Goal: Transaction & Acquisition: Purchase product/service

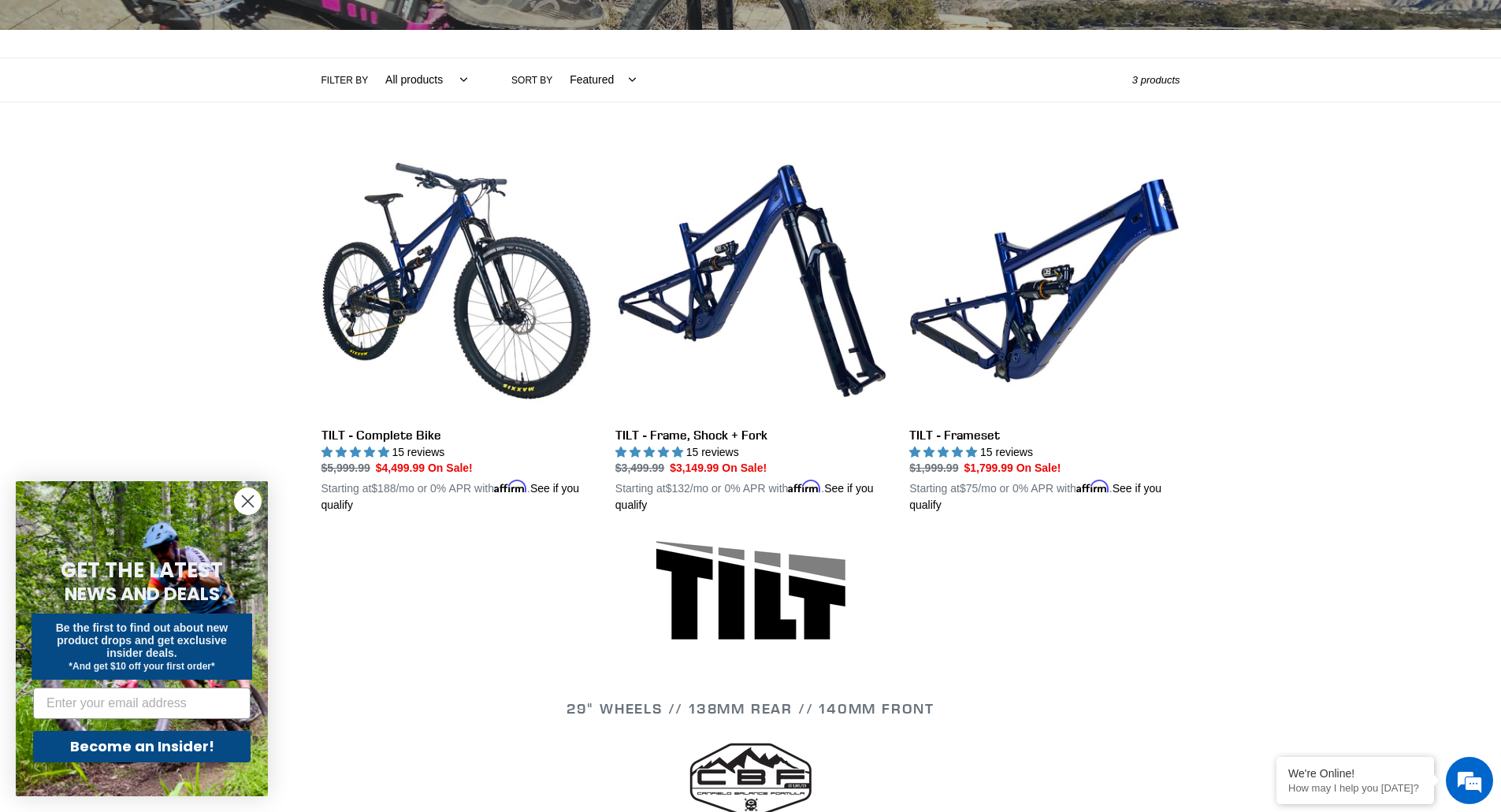
click at [253, 507] on icon "Close dialog" at bounding box center [248, 501] width 11 height 11
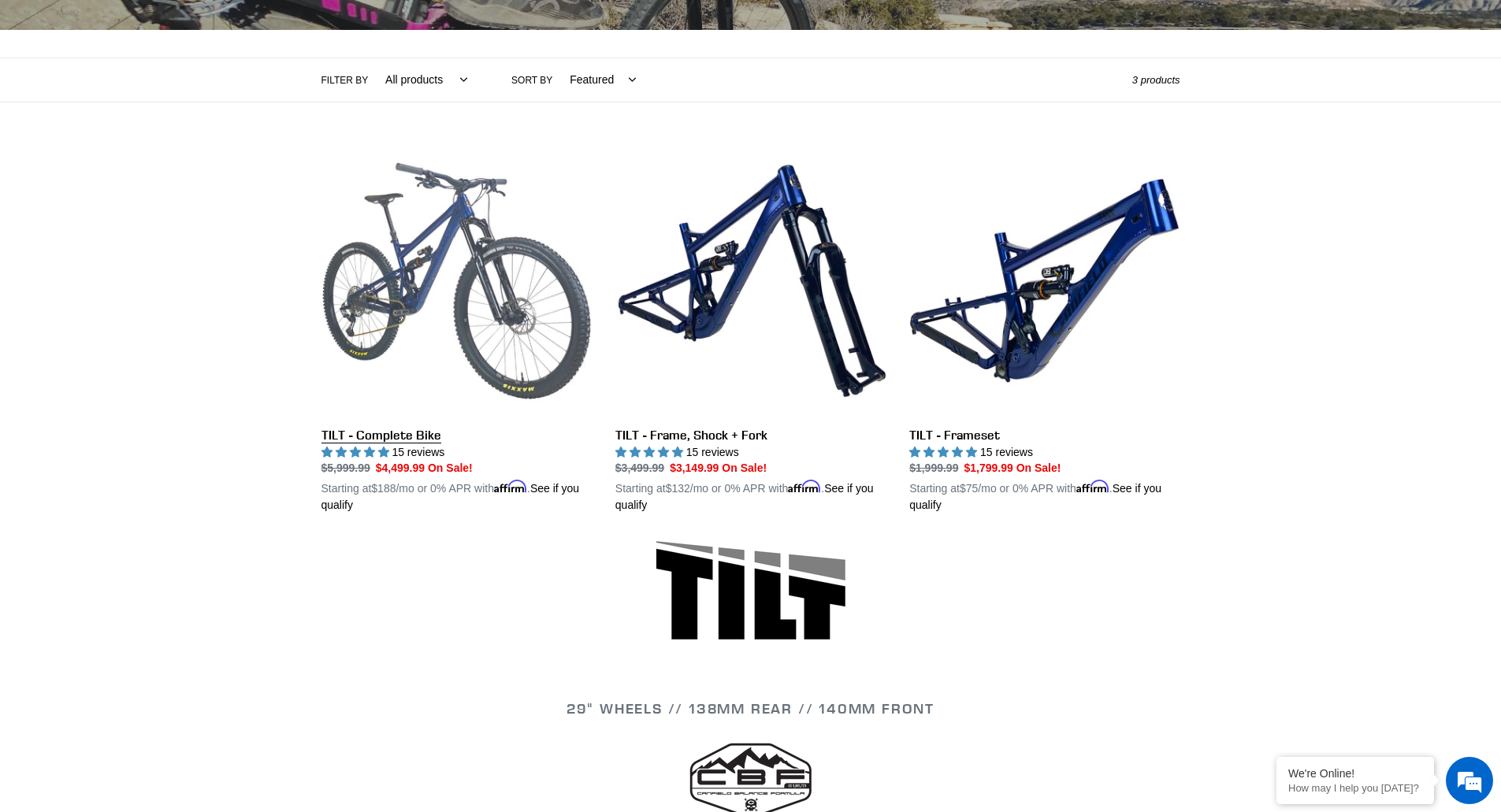
click at [444, 311] on link "TILT - Complete Bike" at bounding box center [456, 329] width 270 height 368
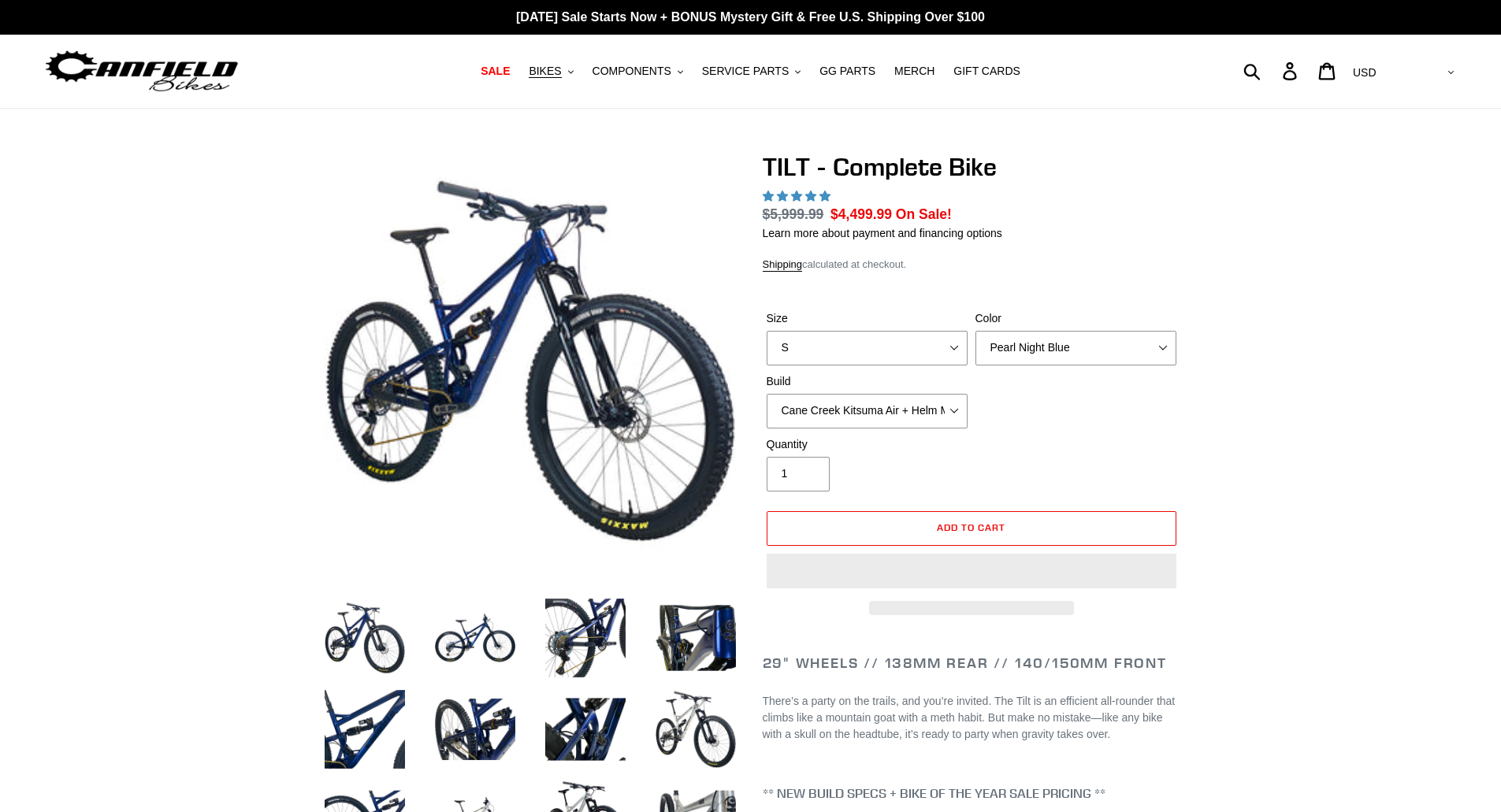
select select "highest-rating"
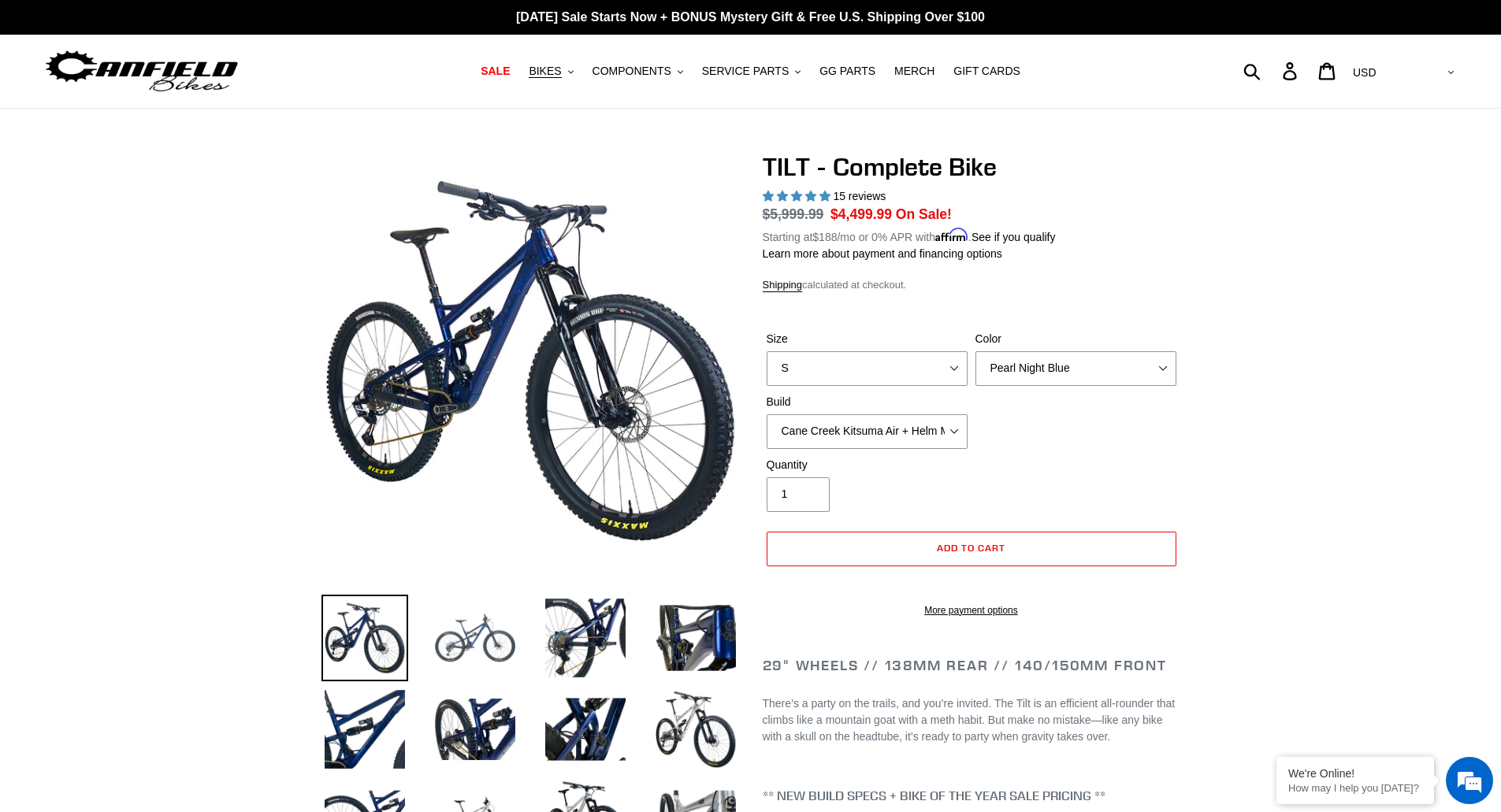
click at [462, 618] on img at bounding box center [475, 638] width 87 height 87
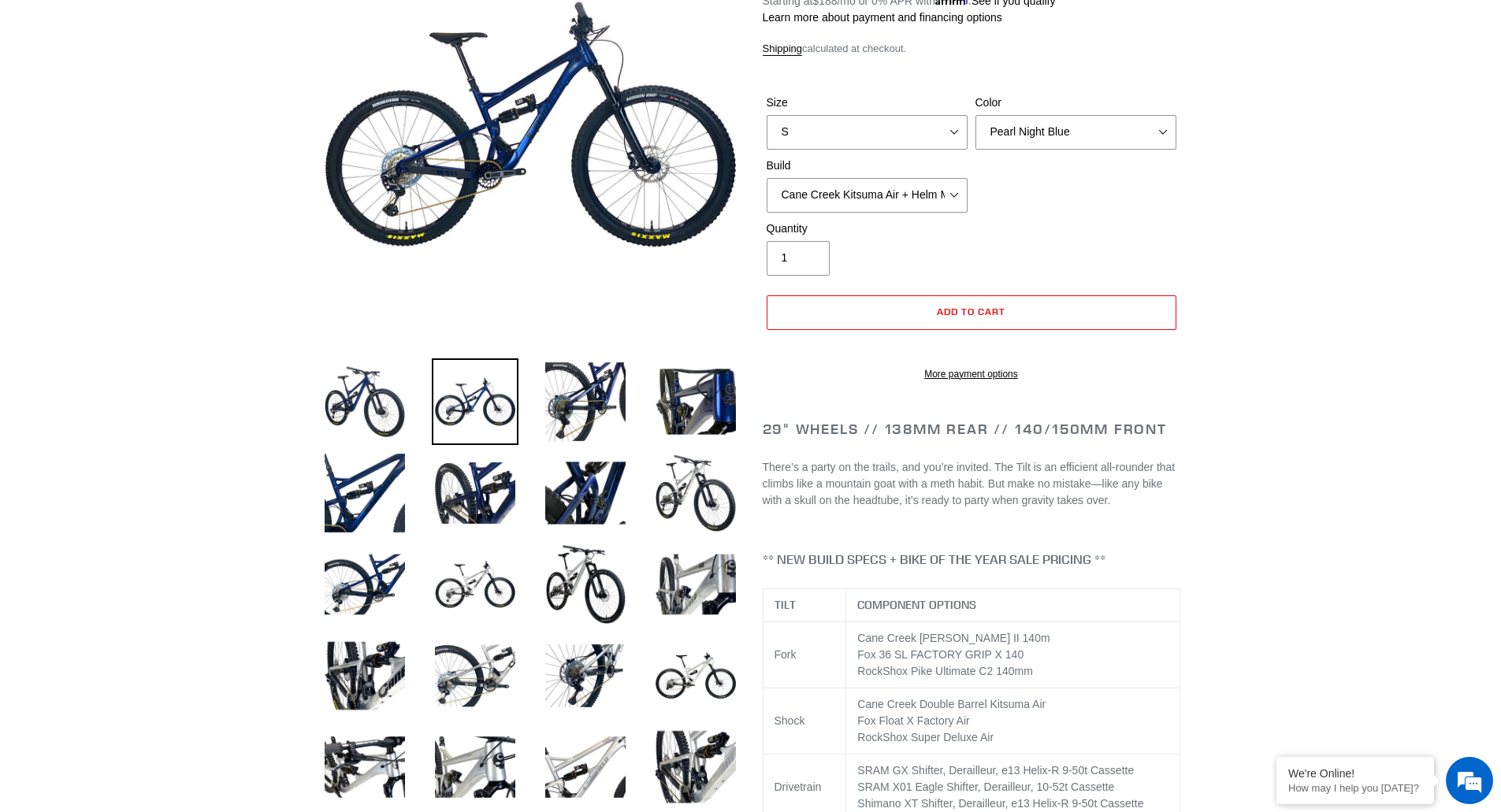
scroll to position [315, 0]
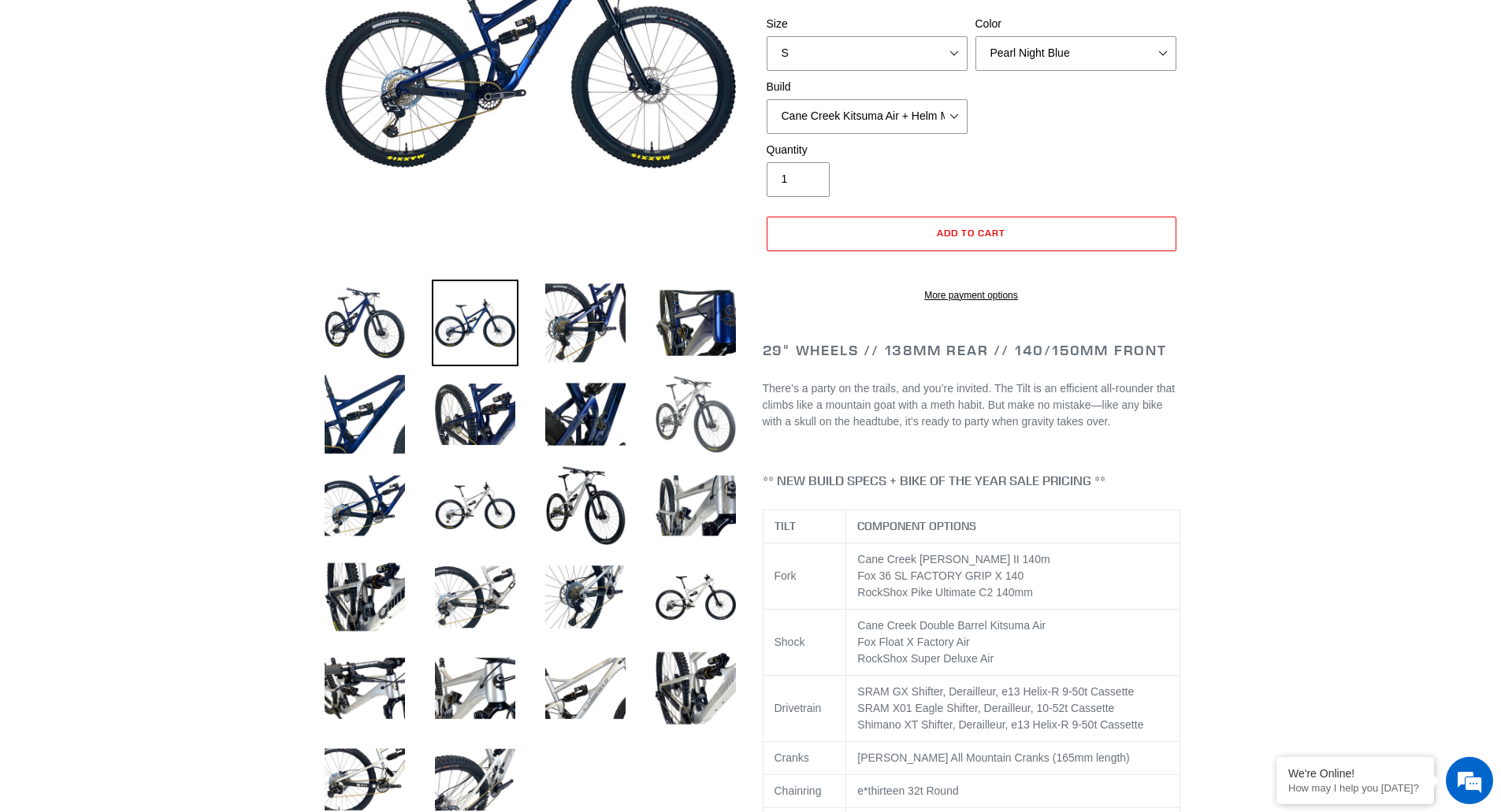
click at [690, 437] on img at bounding box center [696, 414] width 87 height 87
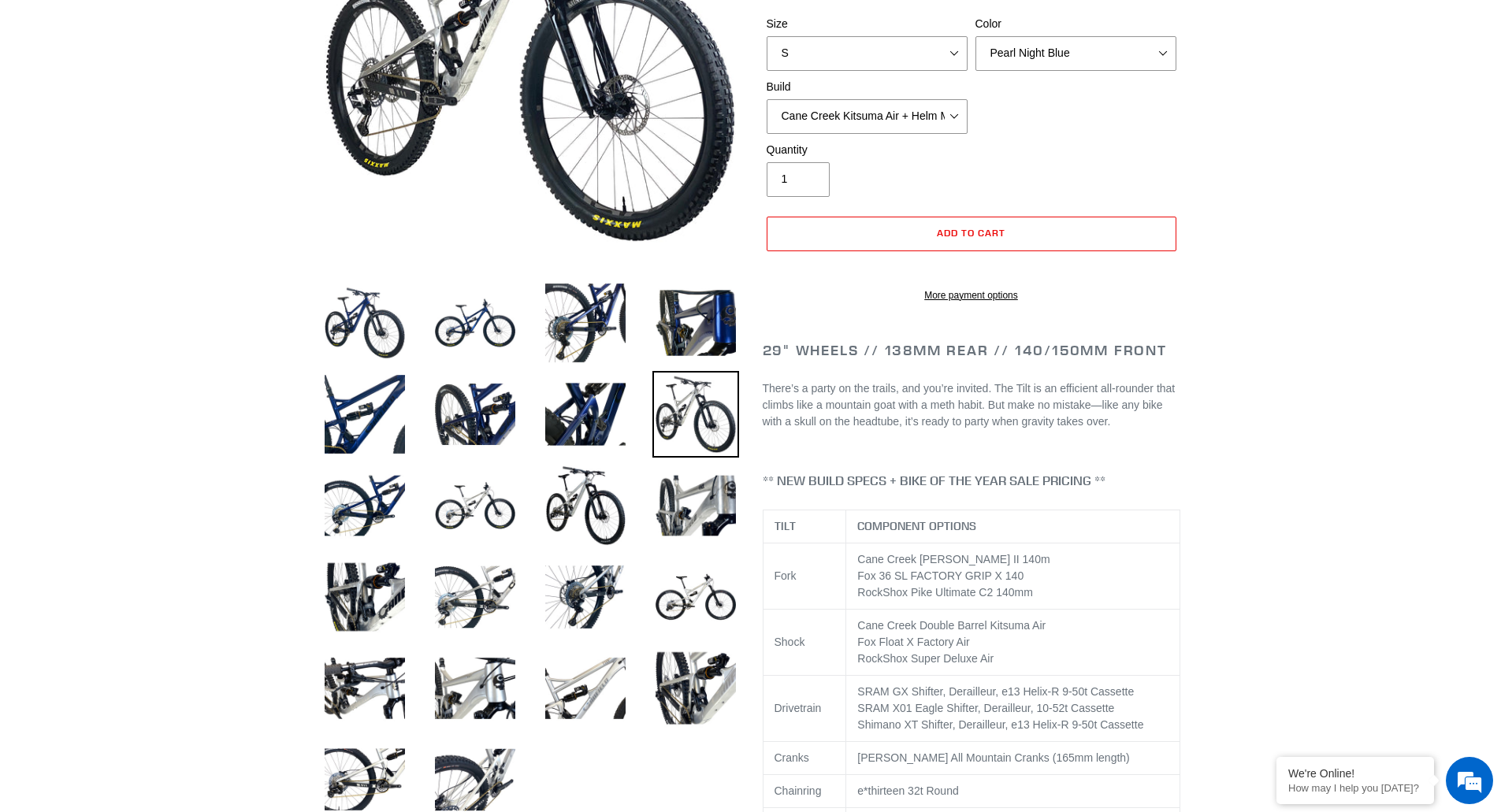
scroll to position [0, 0]
click at [563, 393] on img at bounding box center [586, 414] width 87 height 87
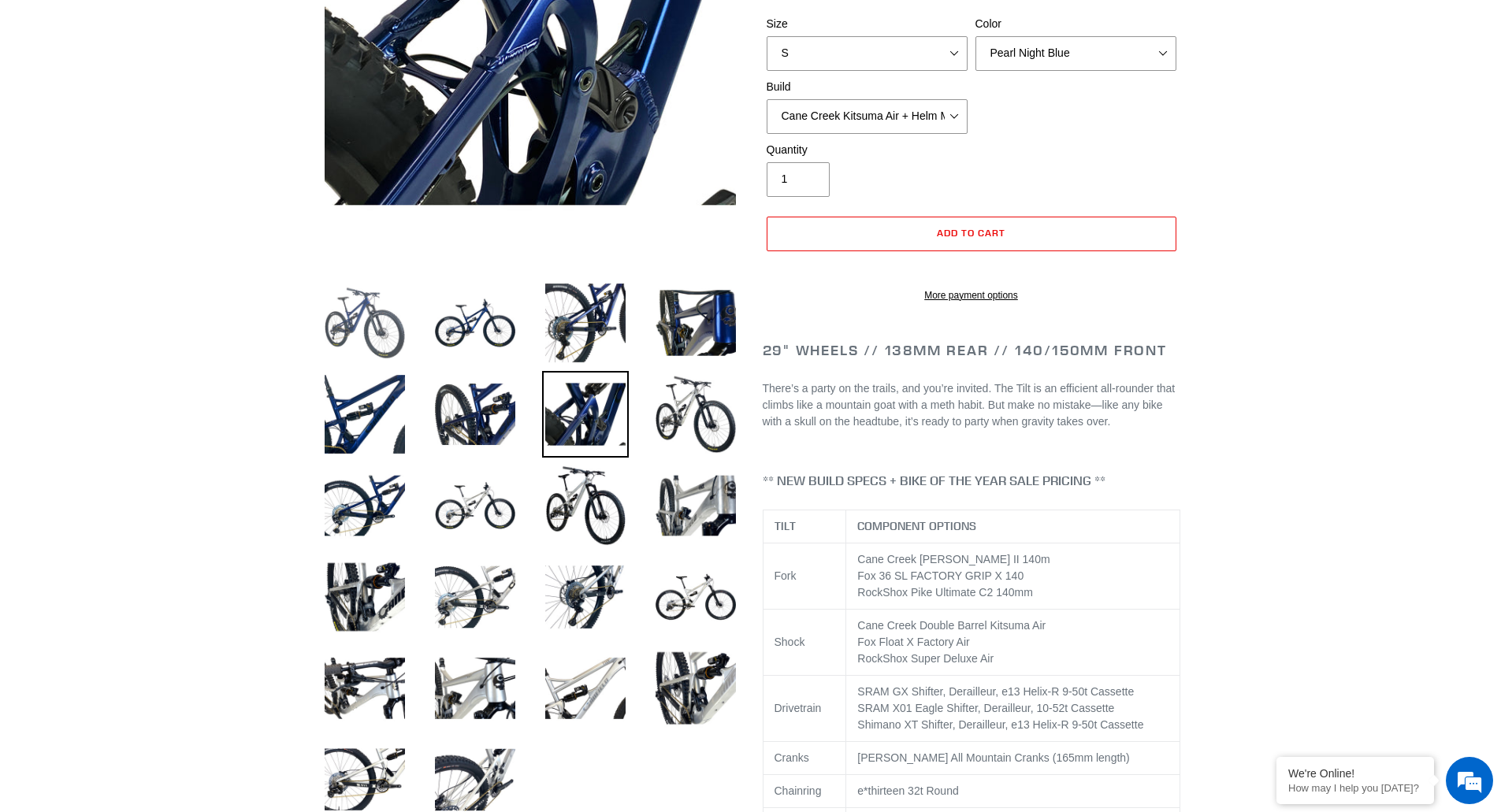
click at [367, 336] on img at bounding box center [365, 323] width 87 height 87
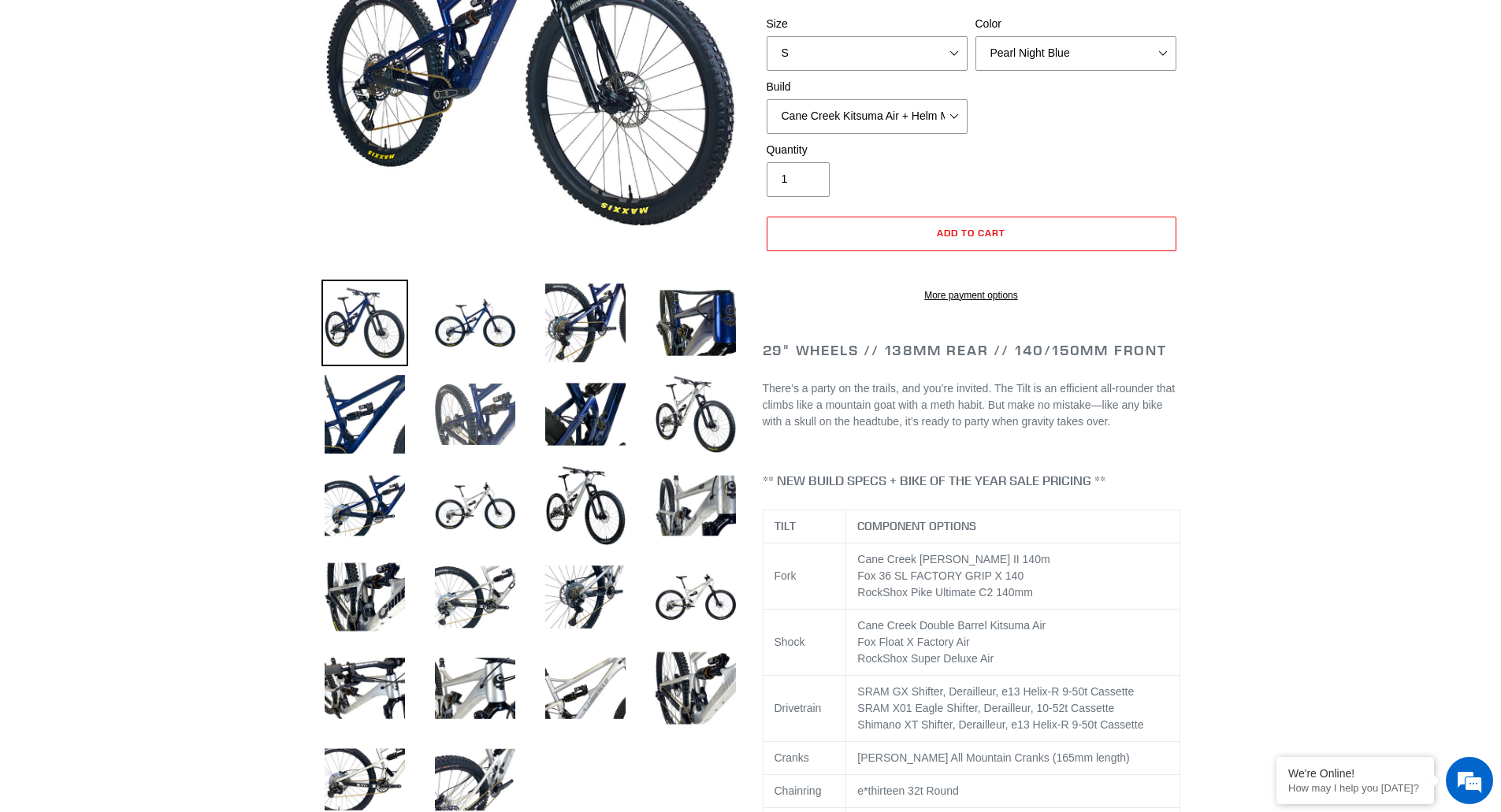
scroll to position [79, 0]
